Goal: Information Seeking & Learning: Compare options

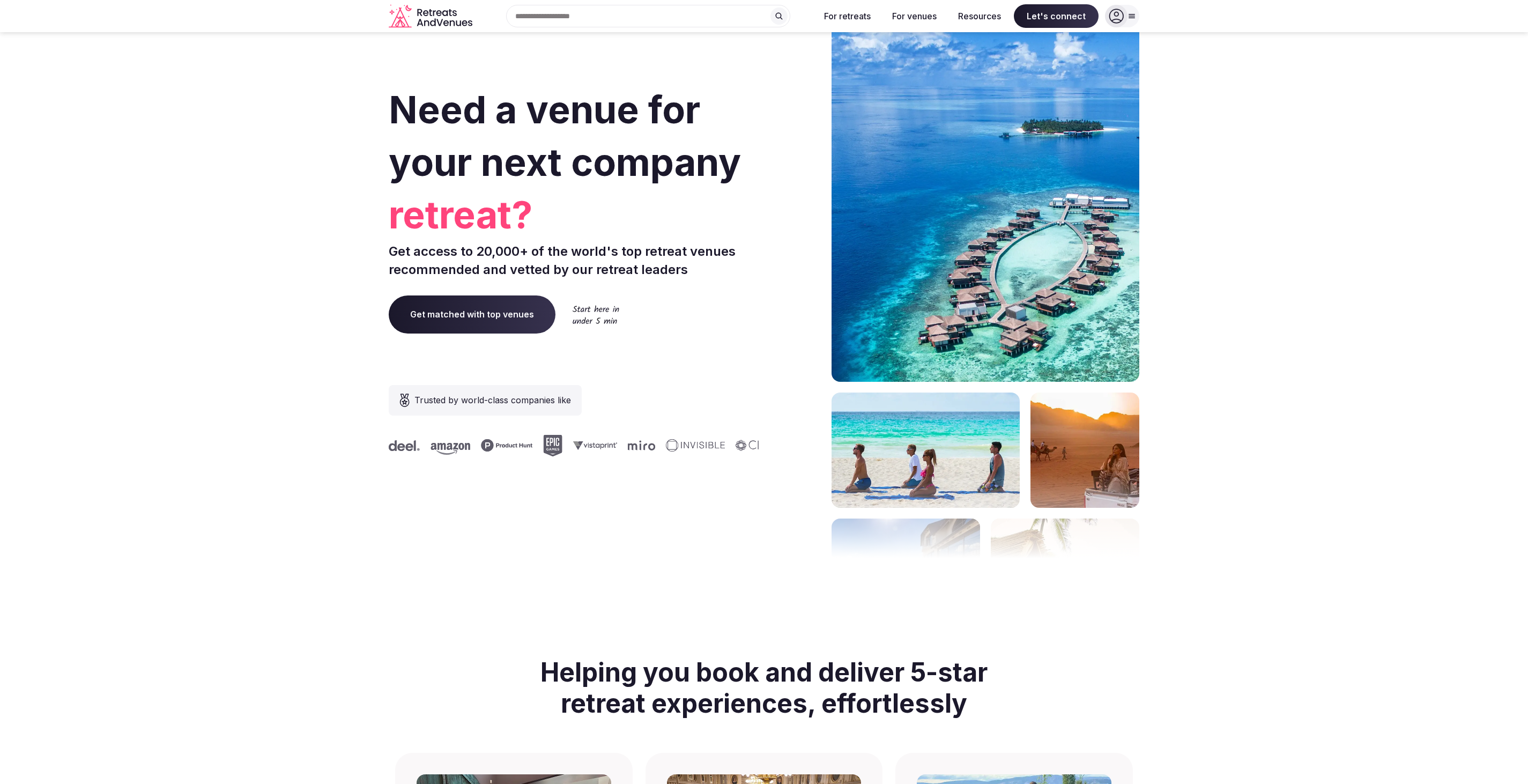
click at [1118, 15] on icon at bounding box center [1117, 16] width 14 height 14
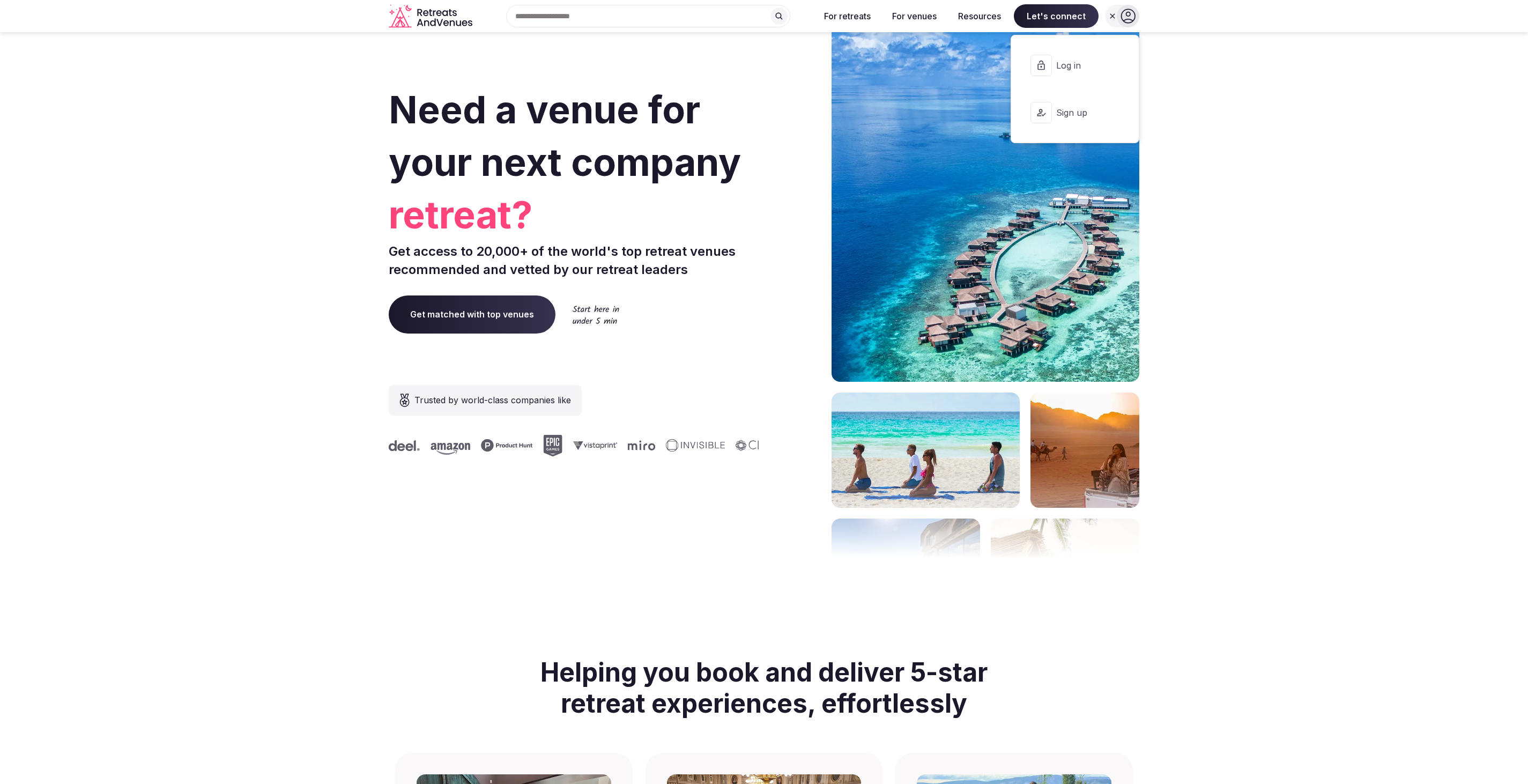
click at [1072, 62] on span "Log in" at bounding box center [1082, 65] width 52 height 12
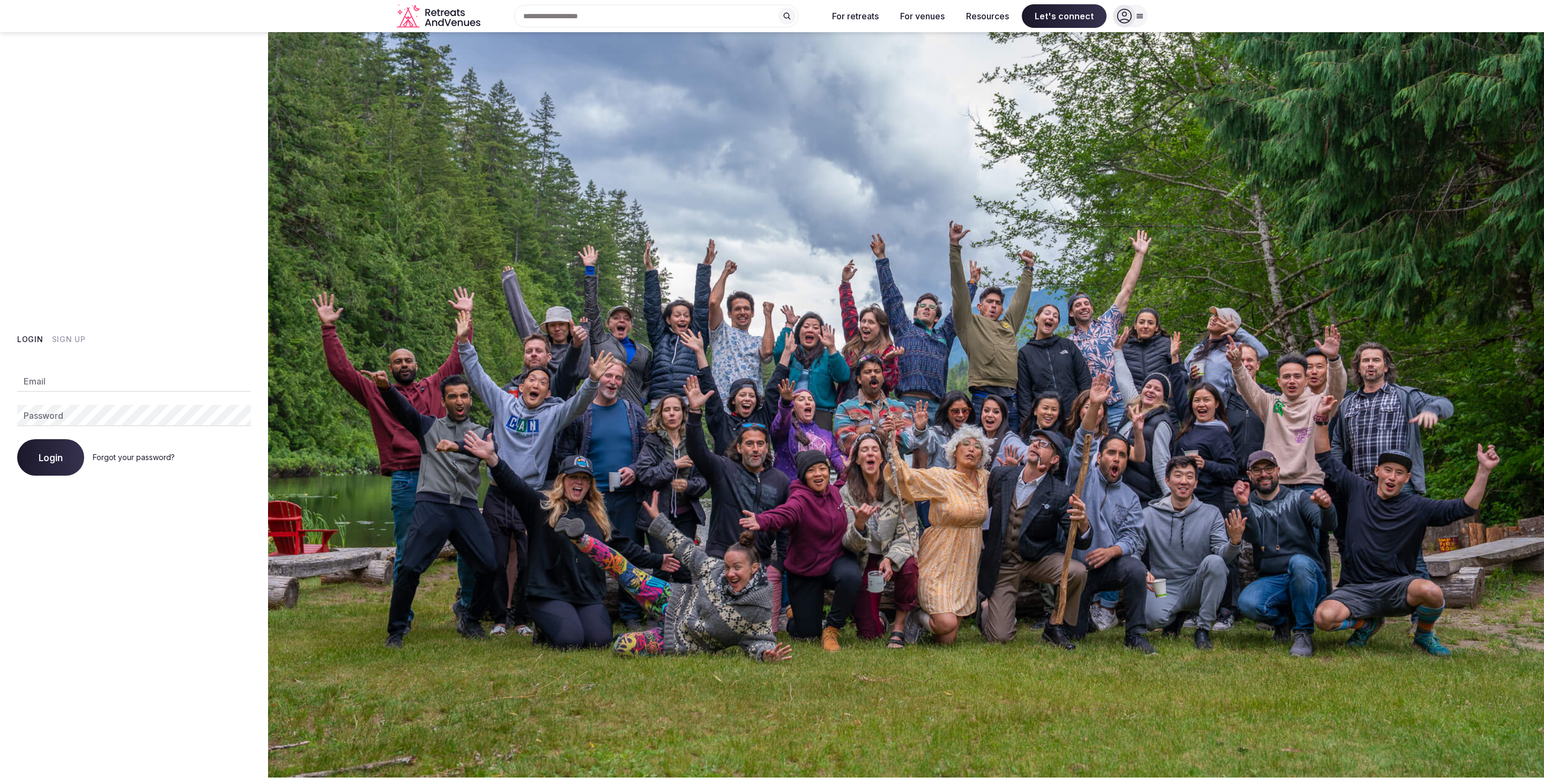
type input "**********"
click at [57, 457] on span "Login" at bounding box center [51, 457] width 24 height 11
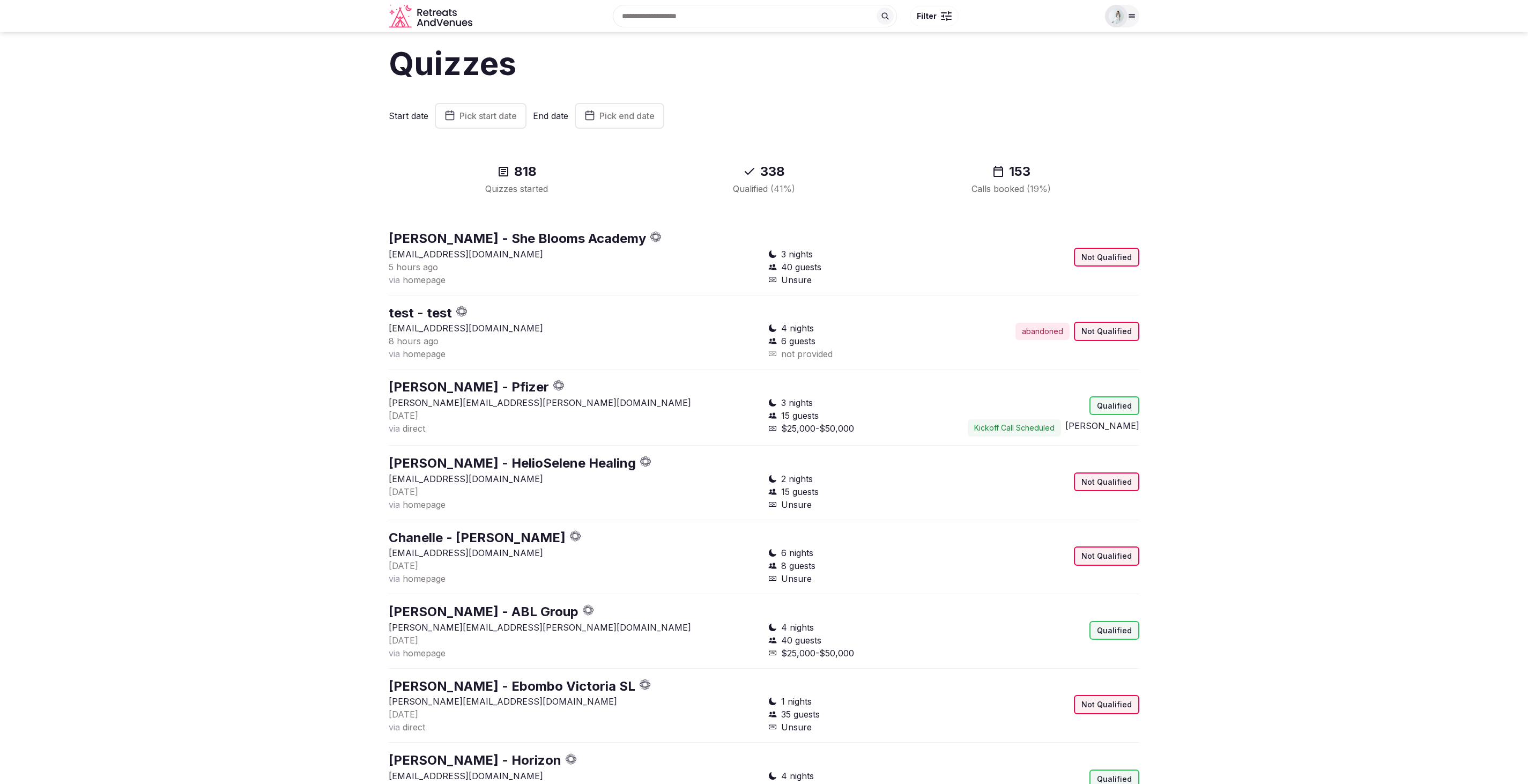
click at [472, 110] on button "Pick start date" at bounding box center [480, 116] width 91 height 25
click at [452, 256] on button "18" at bounding box center [446, 257] width 15 height 15
click at [624, 121] on button "Pick end date" at bounding box center [591, 116] width 89 height 25
click at [582, 276] on button "24" at bounding box center [585, 275] width 15 height 15
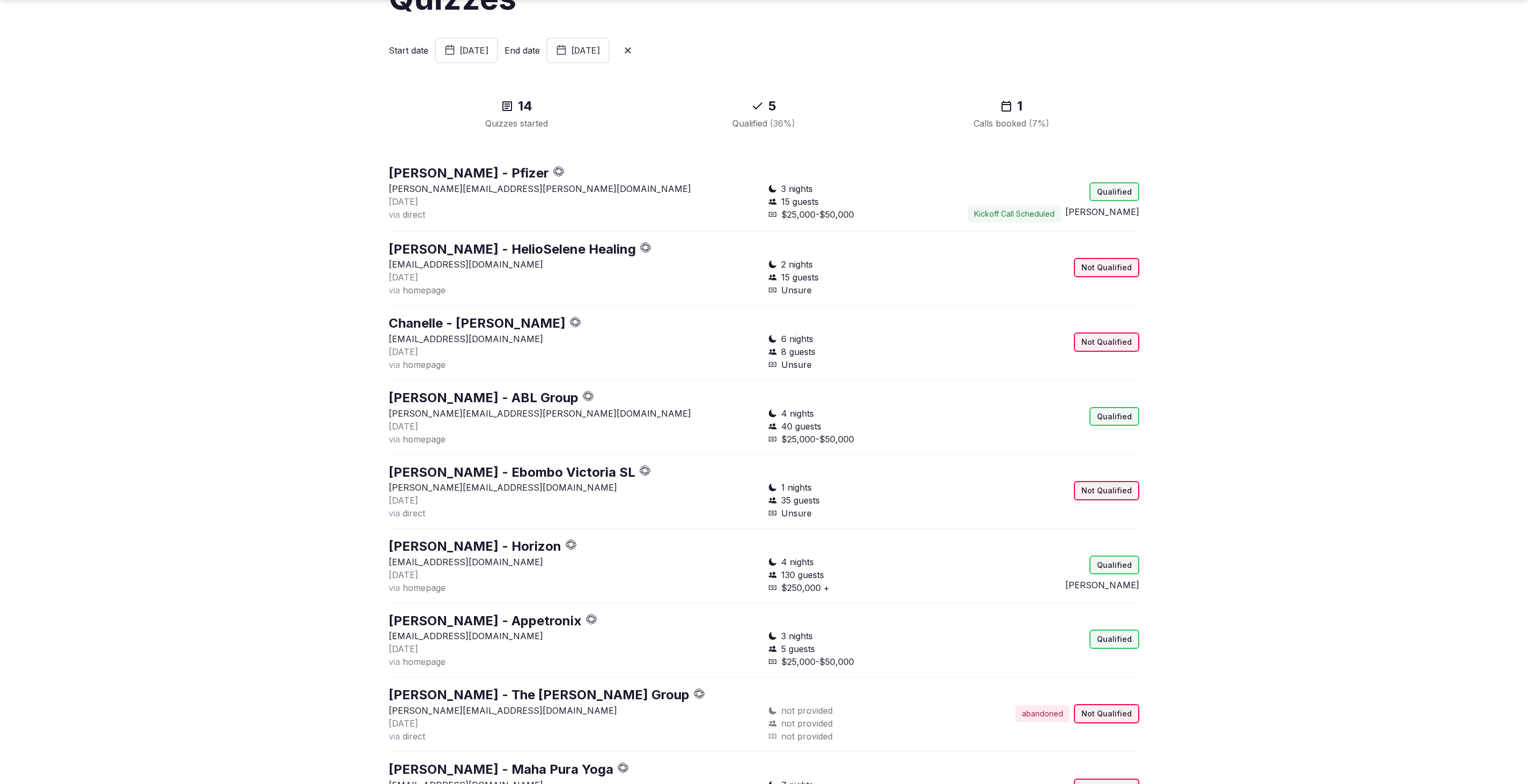
scroll to position [64, 0]
drag, startPoint x: 857, startPoint y: 215, endPoint x: 785, endPoint y: 190, distance: 76.2
click at [785, 190] on div "3 nights 15 guests $25,000-$50,000" at bounding box center [858, 203] width 182 height 41
drag, startPoint x: 851, startPoint y: 213, endPoint x: 781, endPoint y: 195, distance: 72.3
click at [781, 195] on div "3 nights 15 guests $25,000-$50,000" at bounding box center [858, 203] width 182 height 41
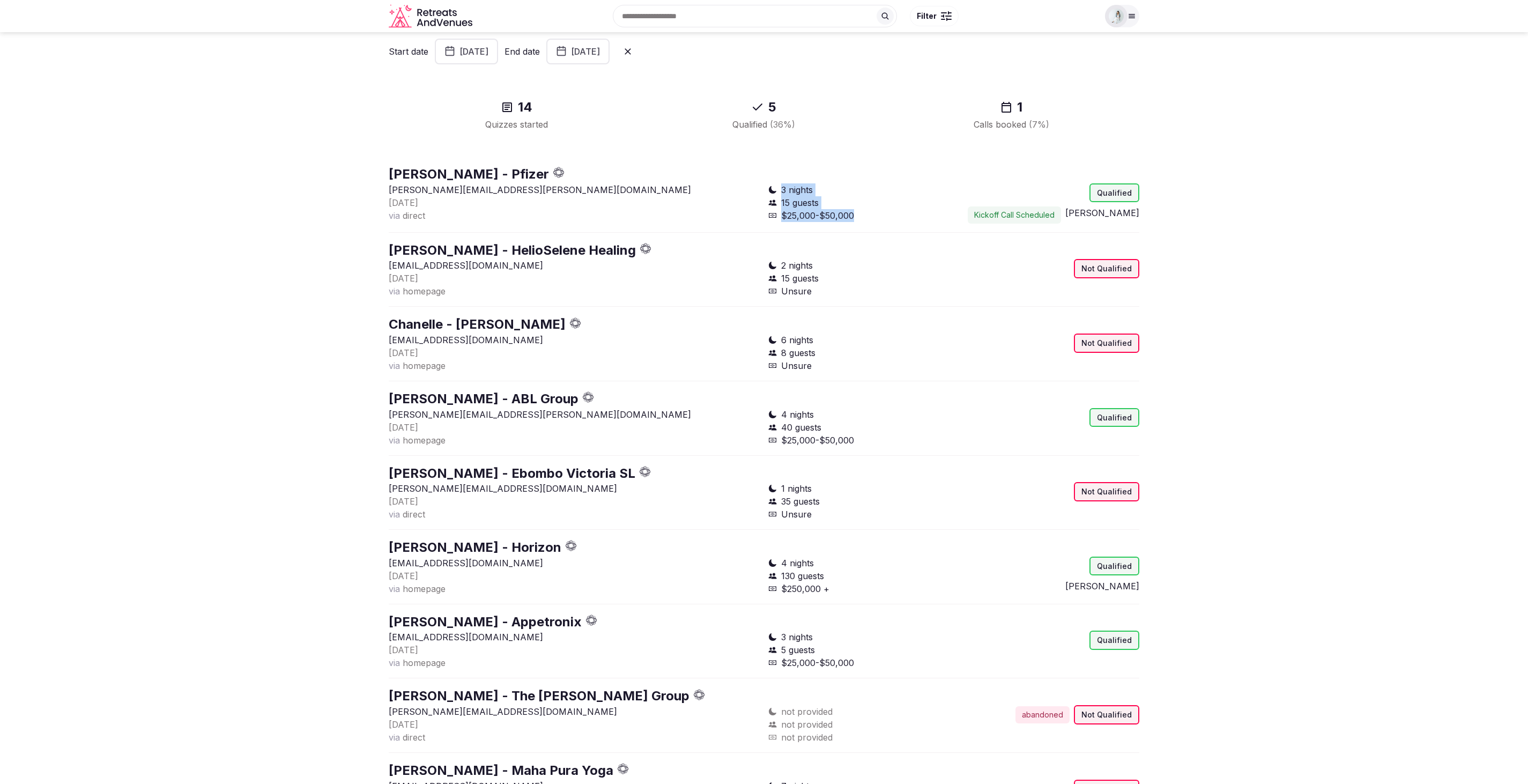
copy div "3 nights 15 guests $25,000-$50,000"
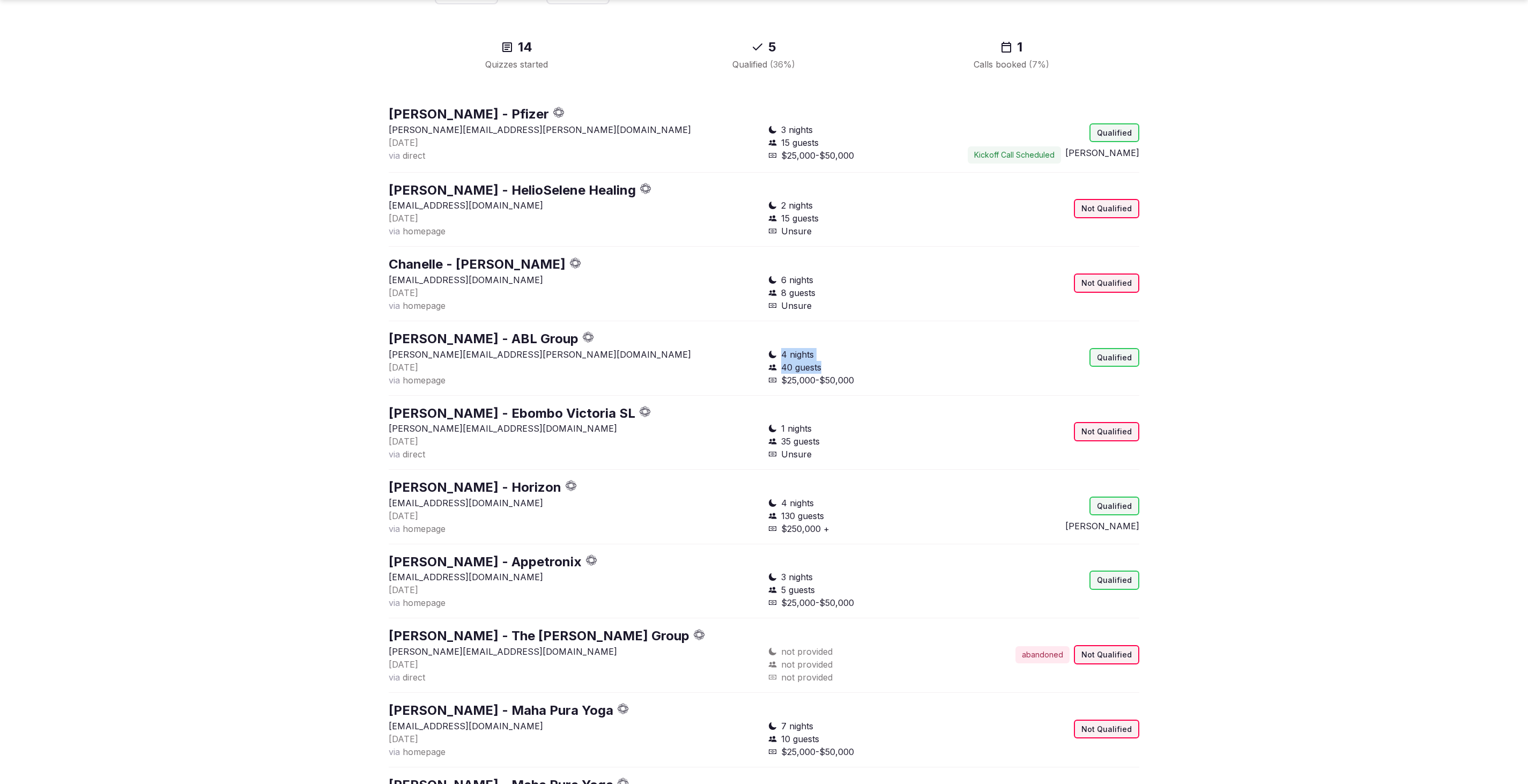
drag, startPoint x: 858, startPoint y: 380, endPoint x: 781, endPoint y: 357, distance: 80.4
click at [781, 357] on div "4 nights 40 guests $25,000-$50,000" at bounding box center [858, 367] width 182 height 39
click at [781, 357] on div "4 nights" at bounding box center [858, 354] width 182 height 13
drag, startPoint x: 781, startPoint y: 357, endPoint x: 851, endPoint y: 377, distance: 72.8
click at [851, 377] on div "4 nights 40 guests $25,000-$50,000" at bounding box center [858, 367] width 182 height 39
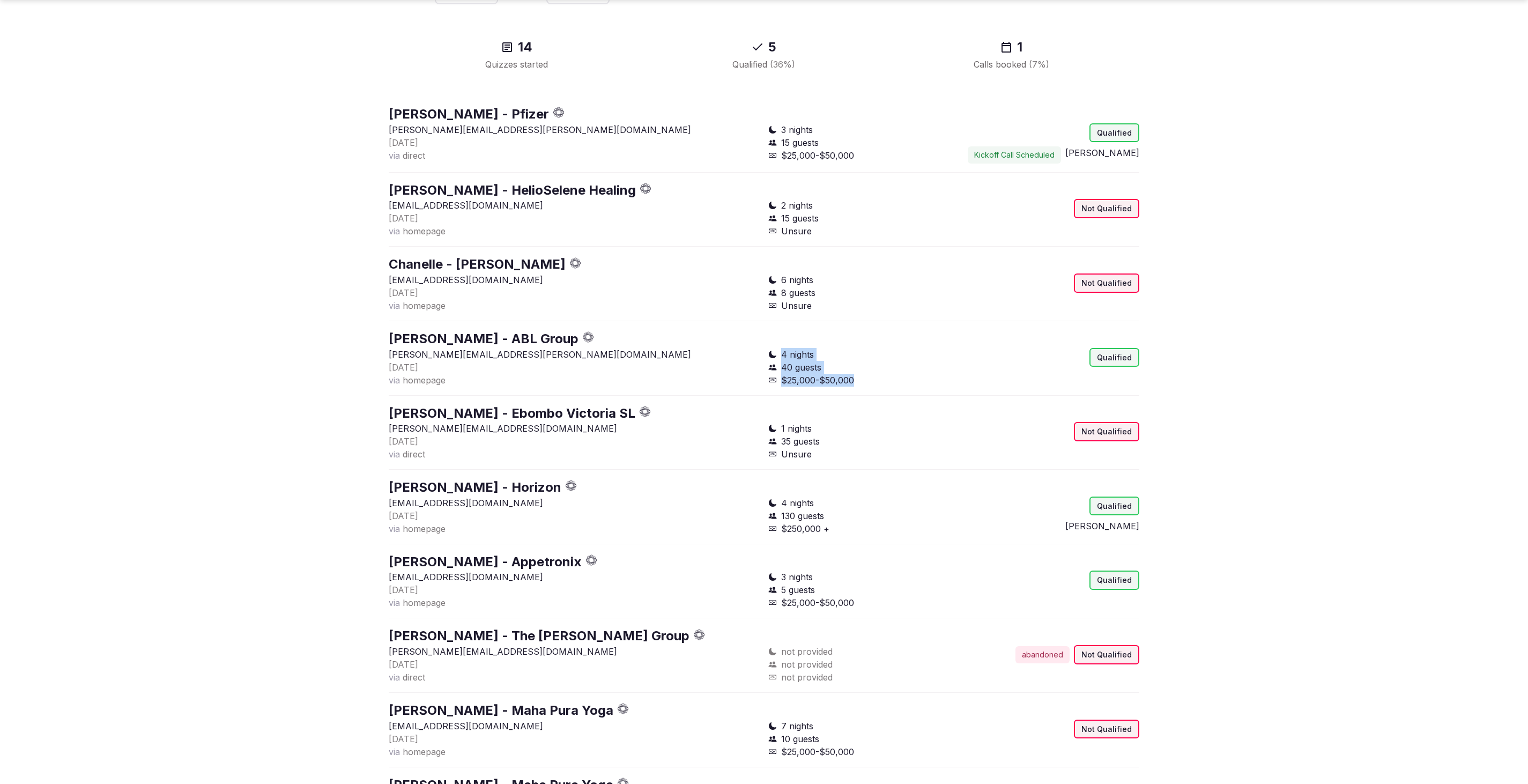
copy div "4 nights 40 guests $25,000-$50,000"
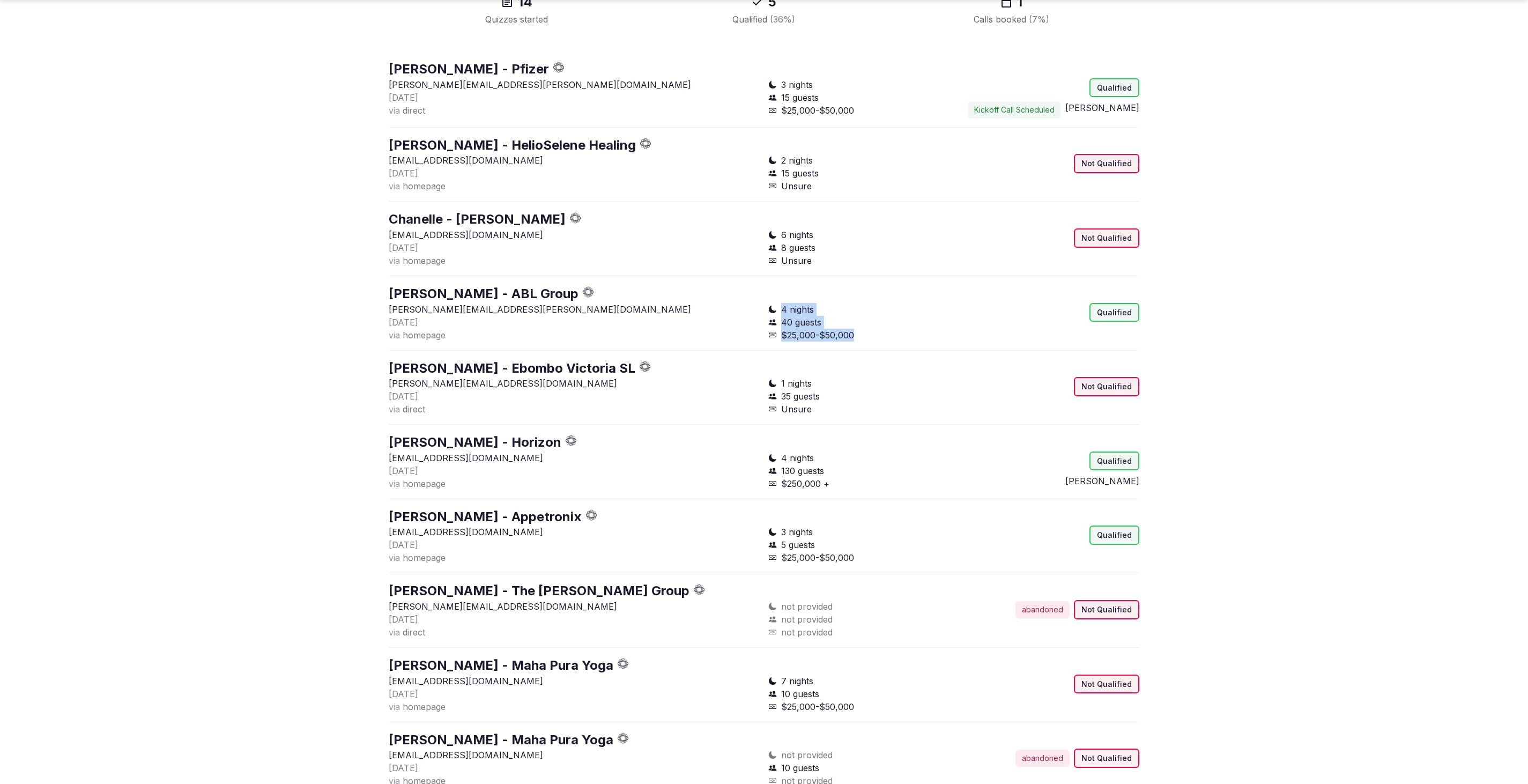
scroll to position [173, 0]
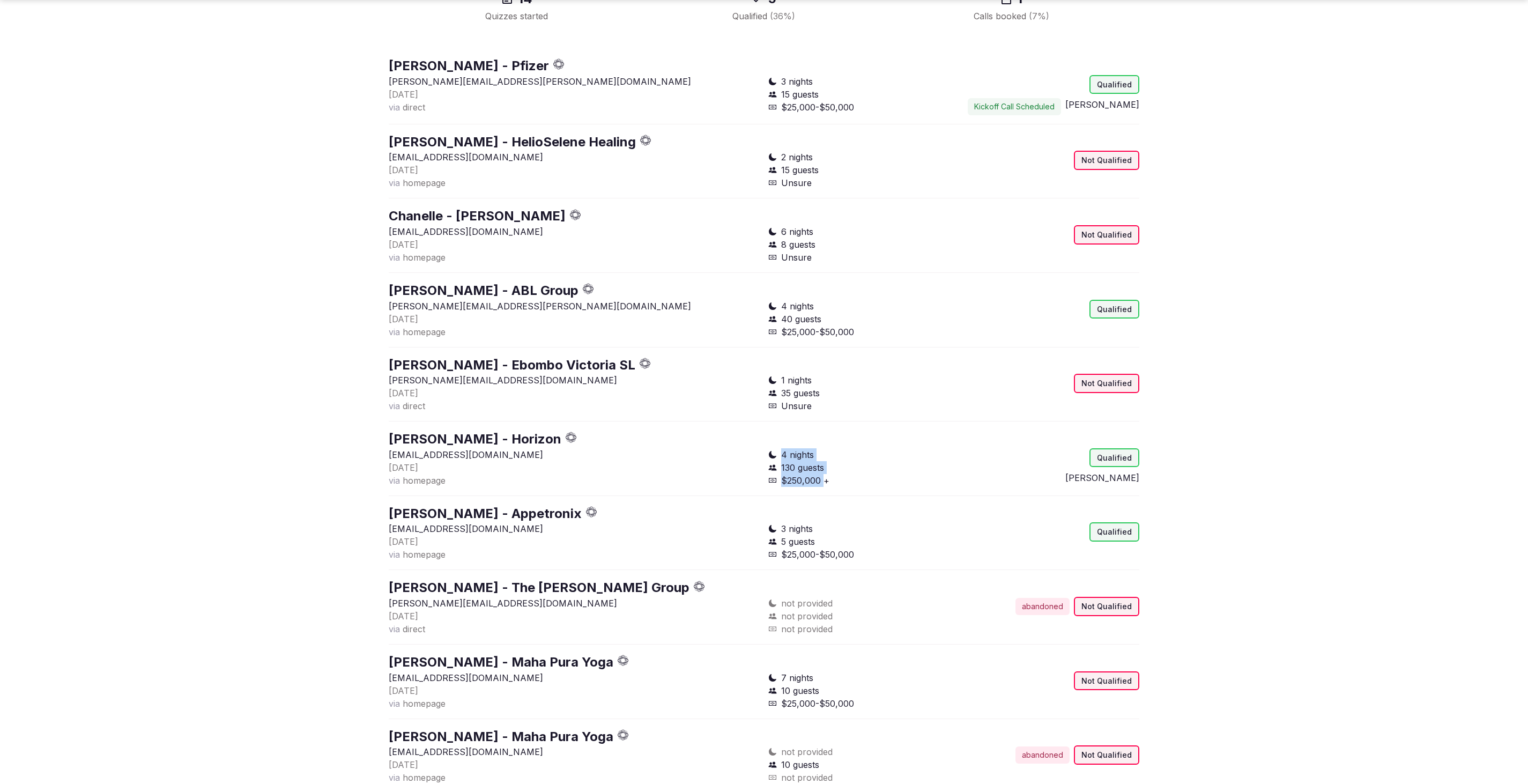
drag, startPoint x: 824, startPoint y: 481, endPoint x: 782, endPoint y: 458, distance: 47.9
click at [782, 458] on div "4 nights 130 guests $250,000 +" at bounding box center [858, 467] width 182 height 39
copy div "4 nights 130 guests $250,000"
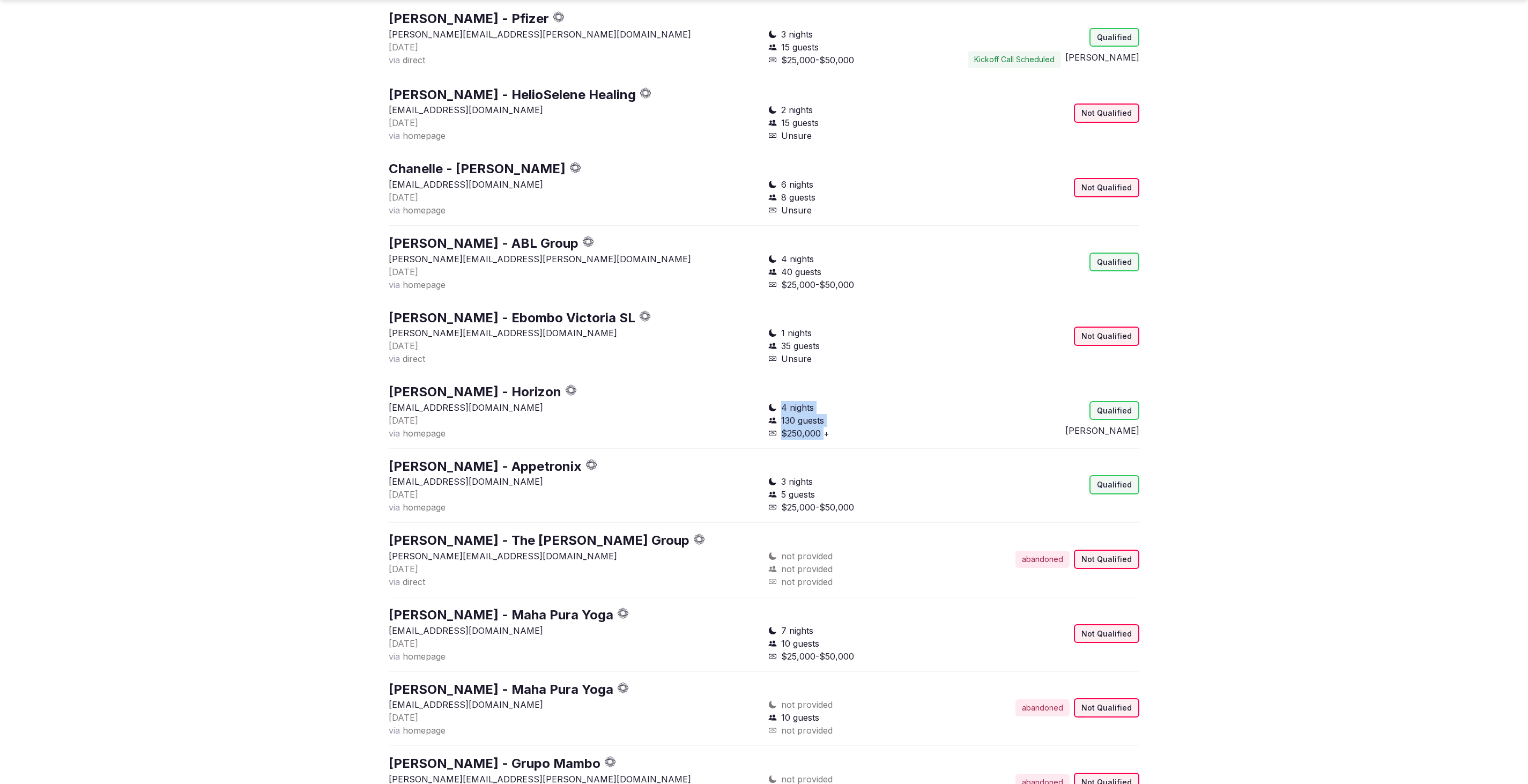
scroll to position [220, 0]
drag, startPoint x: 857, startPoint y: 506, endPoint x: 808, endPoint y: 506, distance: 49.0
click at [808, 506] on div "$25,000-$50,000" at bounding box center [858, 506] width 182 height 13
drag, startPoint x: 862, startPoint y: 509, endPoint x: 790, endPoint y: 499, distance: 72.7
click at [790, 499] on div "3 nights 5 guests $25,000-$50,000" at bounding box center [858, 493] width 182 height 39
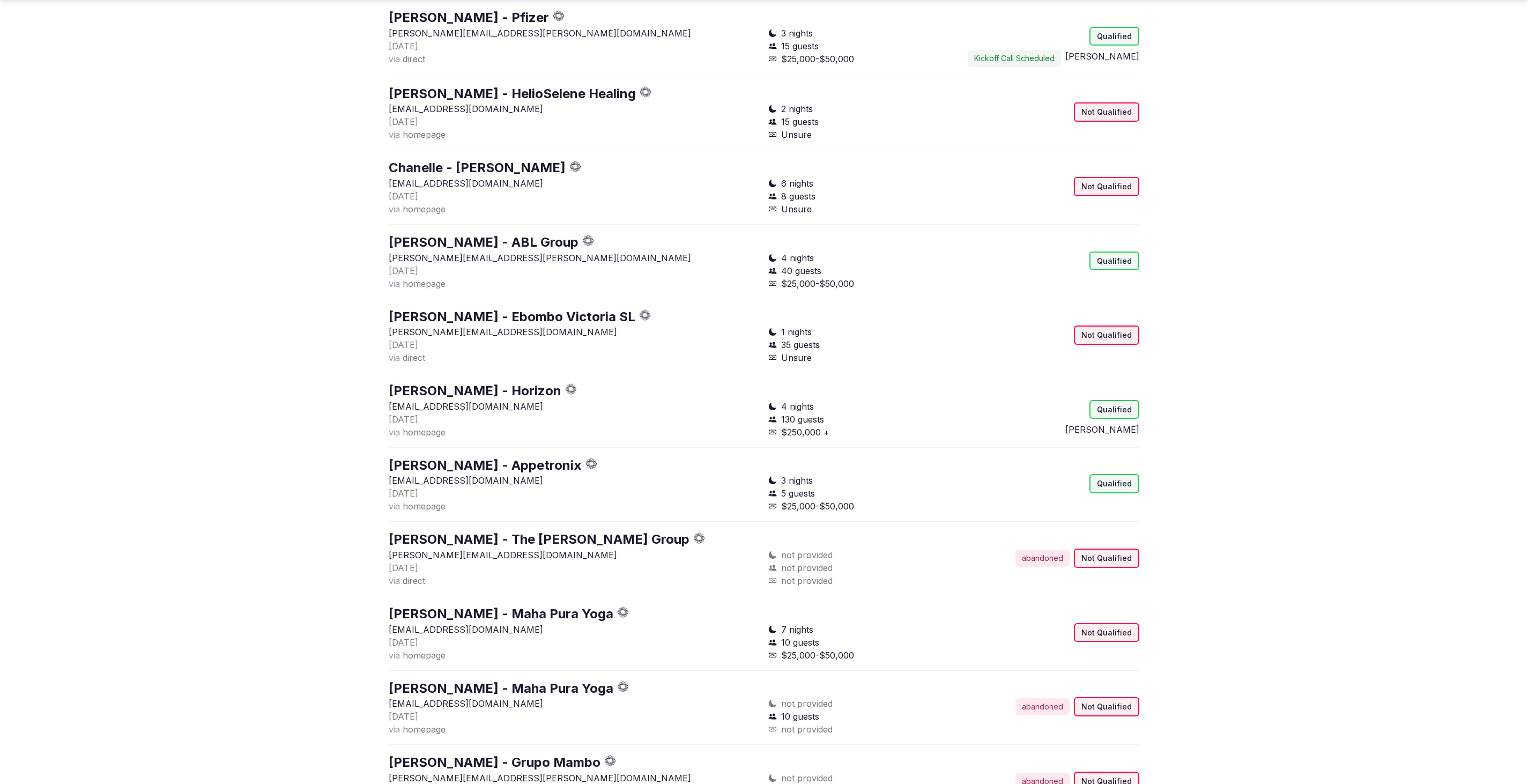
click at [781, 486] on div "3 nights" at bounding box center [858, 481] width 182 height 13
drag, startPoint x: 782, startPoint y: 480, endPoint x: 859, endPoint y: 510, distance: 82.6
click at [859, 510] on div "3 nights 5 guests $25,000-$50,000" at bounding box center [858, 493] width 182 height 39
copy div "3 nights 5 guests"
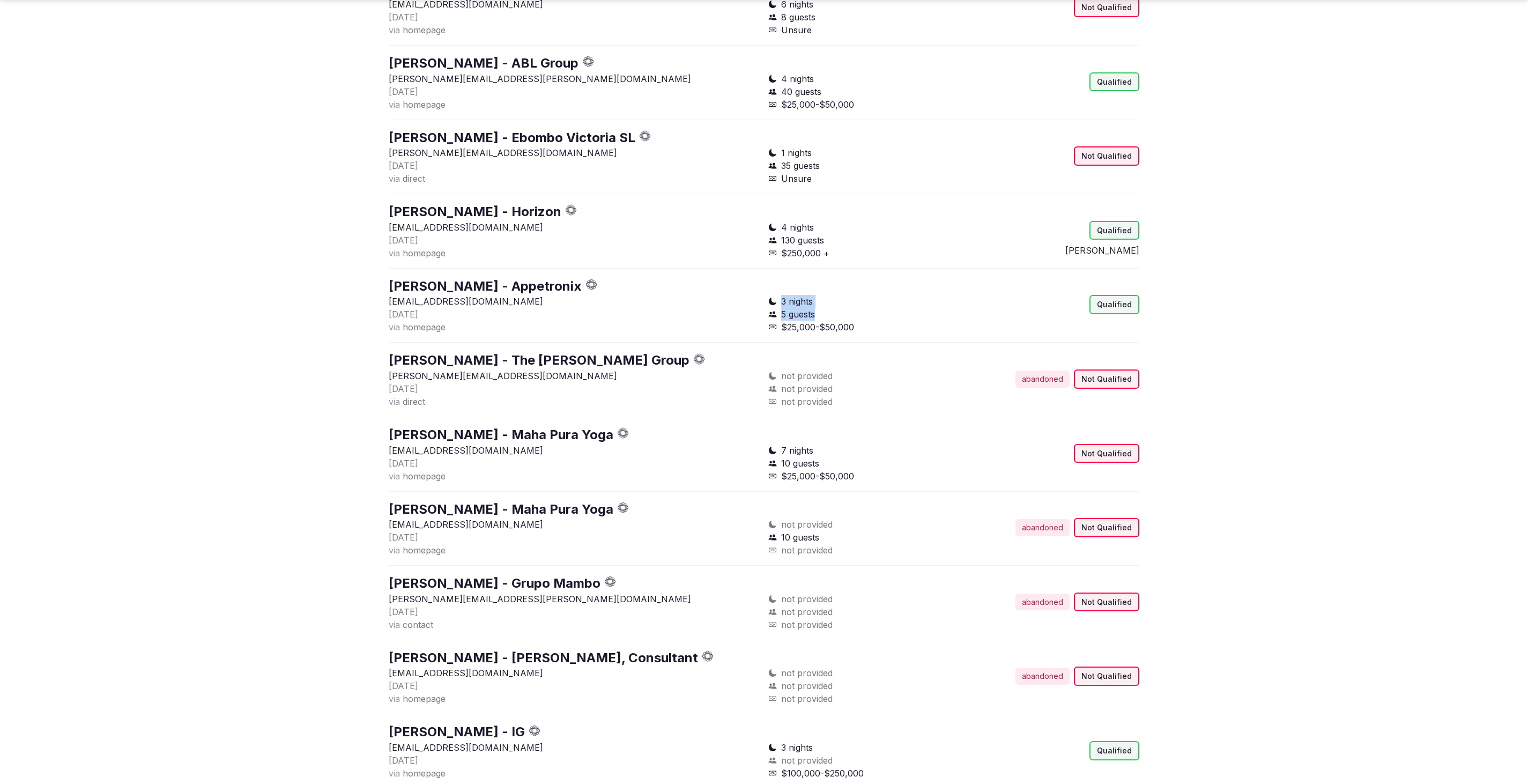
scroll to position [500, 0]
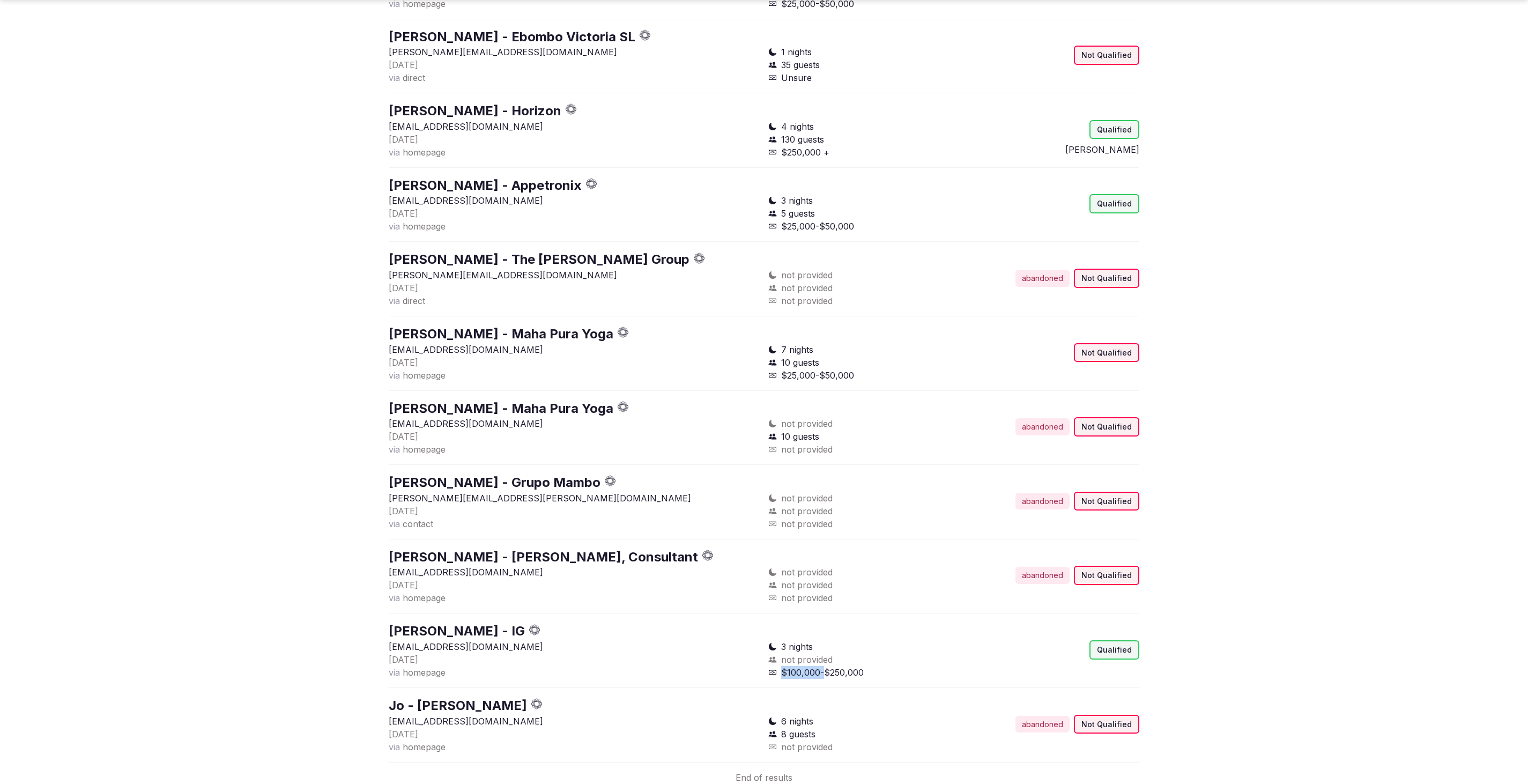
drag, startPoint x: 867, startPoint y: 676, endPoint x: 824, endPoint y: 675, distance: 43.0
click at [824, 675] on div "$100,000-$250,000" at bounding box center [858, 672] width 182 height 13
click at [853, 678] on div "s.strom88@gmail.com 7 days ago via homepage 3 nights not provided $100,000-$250…" at bounding box center [764, 664] width 751 height 48
drag, startPoint x: 874, startPoint y: 670, endPoint x: 797, endPoint y: 658, distance: 77.9
click at [797, 658] on div "3 nights not provided $100,000-$250,000" at bounding box center [858, 659] width 182 height 39
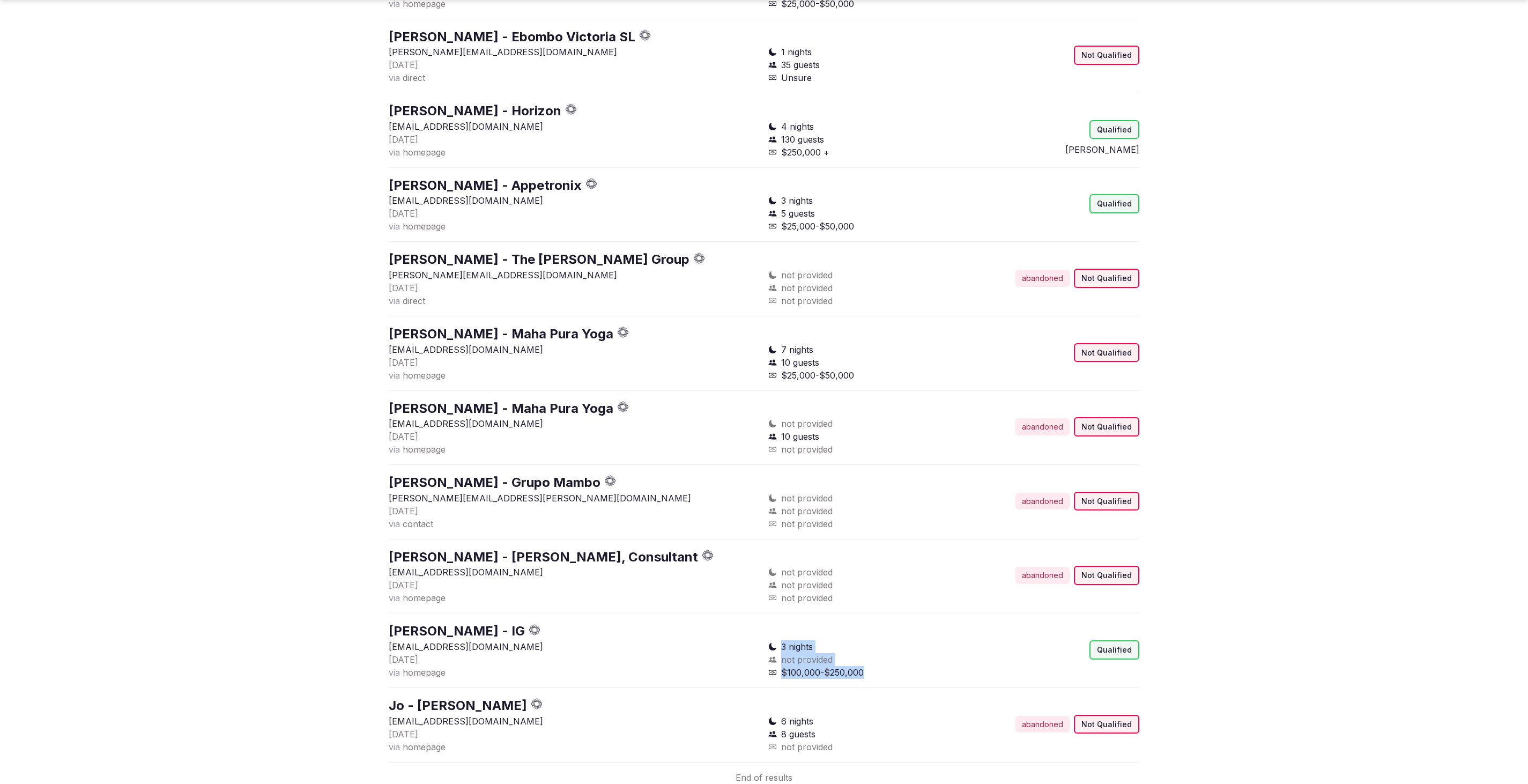
drag, startPoint x: 783, startPoint y: 645, endPoint x: 860, endPoint y: 676, distance: 83.0
click at [860, 676] on div "3 nights not provided $100,000-$250,000" at bounding box center [858, 659] width 182 height 39
copy div "3 nights not provided $100,000-$250,000"
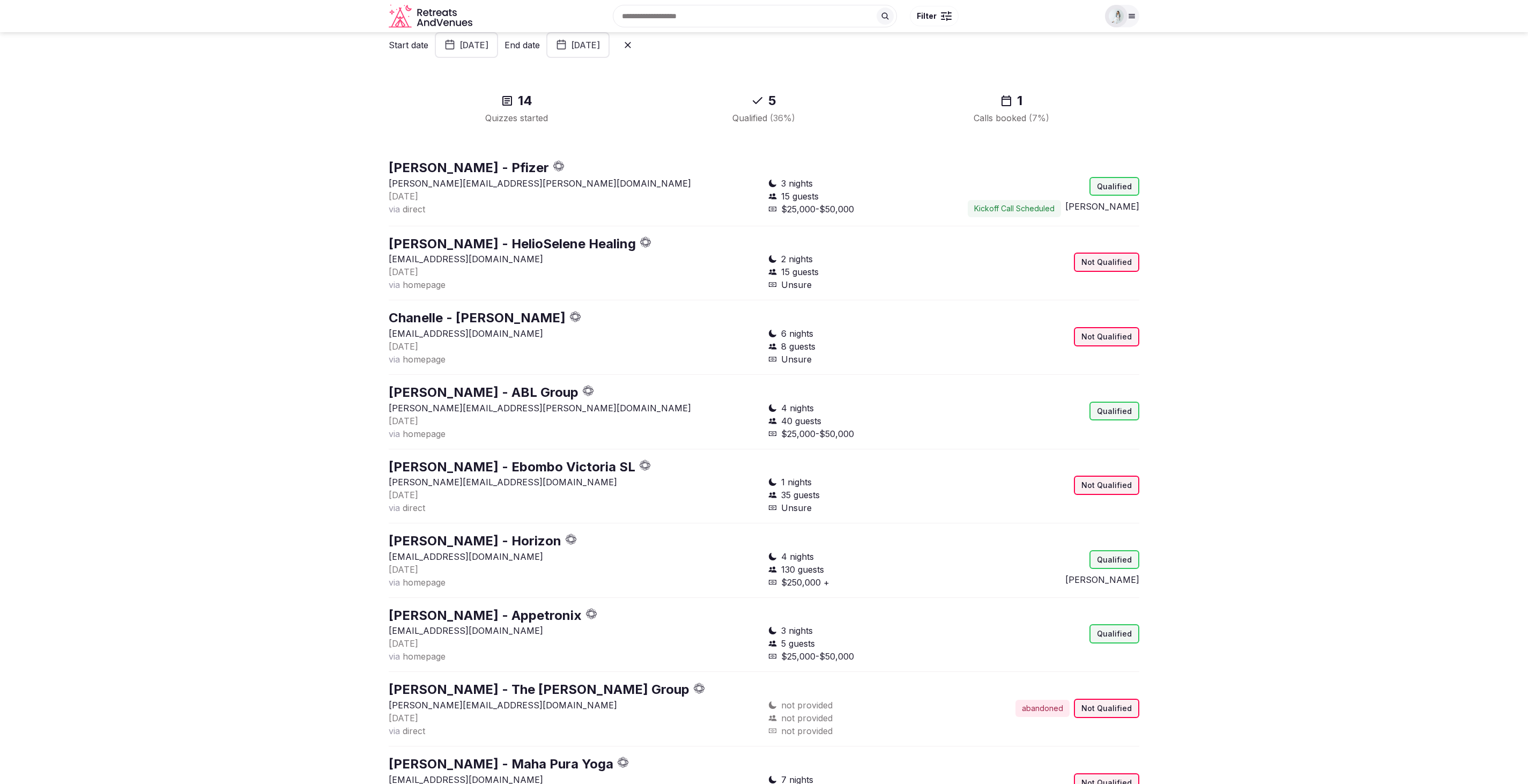
scroll to position [64, 0]
